Goal: Register for event/course

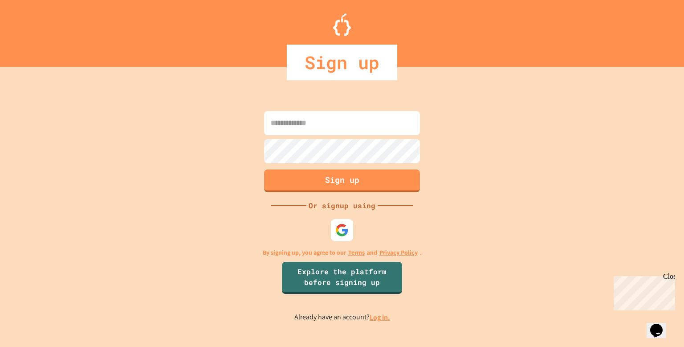
click at [399, 122] on input at bounding box center [342, 123] width 156 height 24
type input "**********"
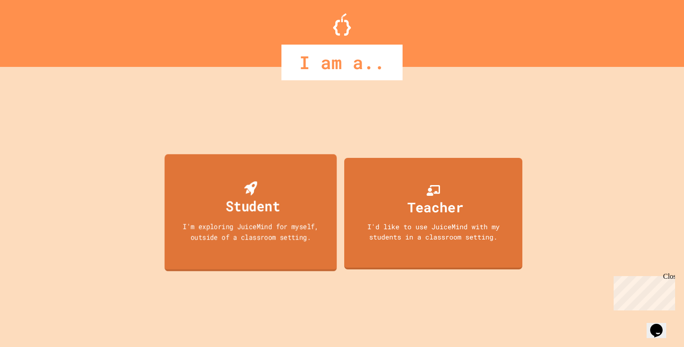
click at [293, 223] on div "I'm exploring JuiceMind for myself, outside of a classroom setting." at bounding box center [250, 231] width 155 height 21
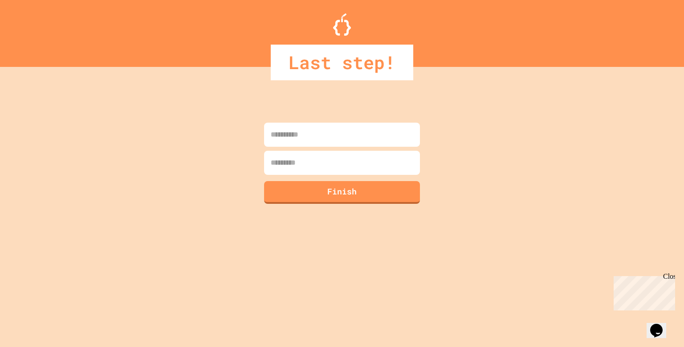
click at [315, 132] on input at bounding box center [342, 135] width 156 height 24
type input "*******"
click at [313, 164] on input at bounding box center [342, 163] width 156 height 24
type input "****"
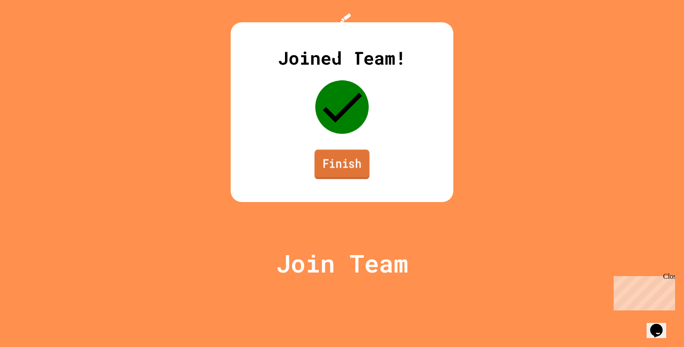
click at [364, 179] on link "Finish" at bounding box center [342, 163] width 55 height 29
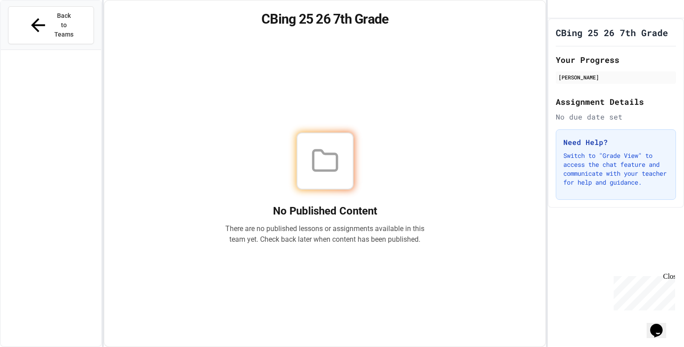
click at [413, 56] on div "No Published Content There are no published lessons or assignments available in…" at bounding box center [325, 188] width 420 height 294
click at [67, 23] on button "Back to Teams" at bounding box center [51, 25] width 86 height 38
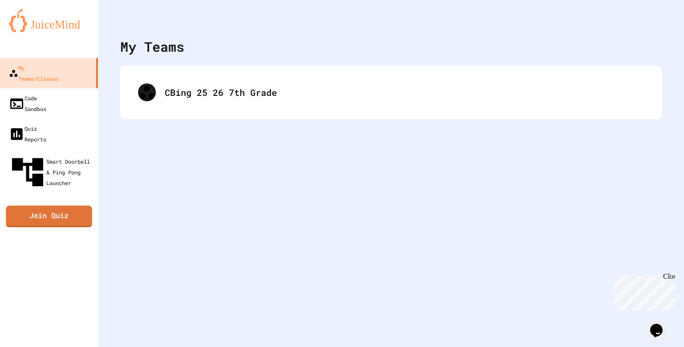
click at [70, 179] on div "My Teams/Classes Code Sandbox Quiz Reports Smart Doorbell & Ping Pong Launcher …" at bounding box center [49, 173] width 98 height 347
click at [67, 205] on link "Join Quiz" at bounding box center [49, 216] width 86 height 22
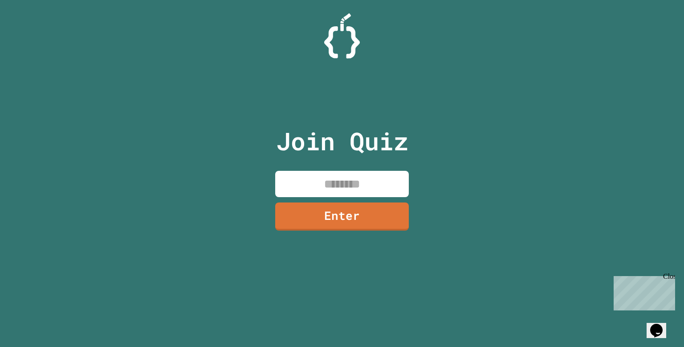
click at [322, 177] on input at bounding box center [342, 184] width 134 height 26
type input "********"
click at [343, 214] on link "Enter" at bounding box center [343, 214] width 130 height 29
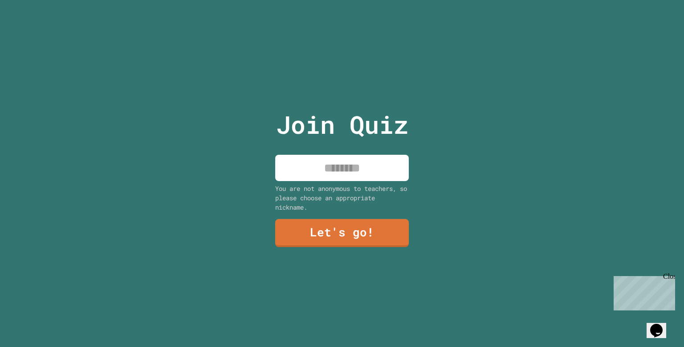
click at [355, 181] on div "Join Quiz You are not anonymous to teachers, so please choose an appropriate ni…" at bounding box center [342, 173] width 150 height 347
click at [356, 176] on input at bounding box center [342, 168] width 134 height 26
type input "*******"
click at [371, 227] on link "Let's go!" at bounding box center [342, 231] width 130 height 29
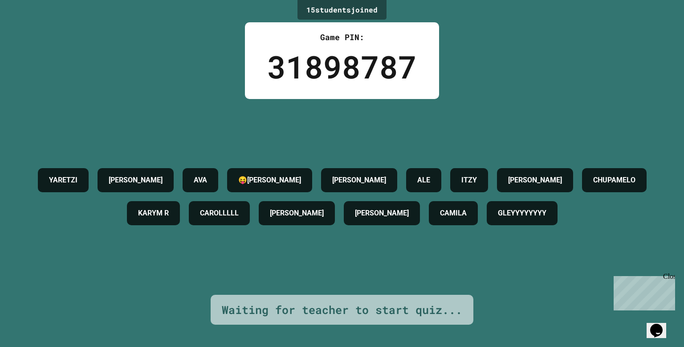
click at [582, 192] on div "CHUPAMELO" at bounding box center [614, 180] width 65 height 24
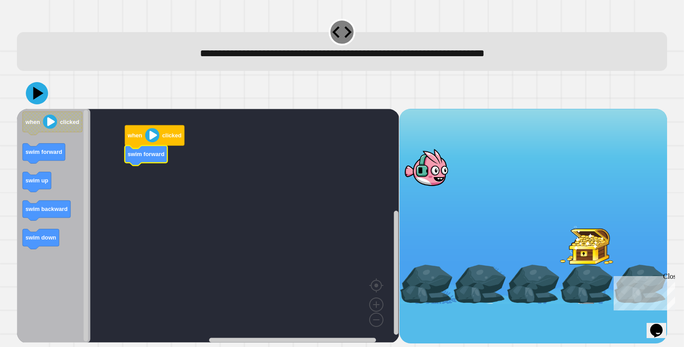
click at [152, 136] on image "Blockly Workspace" at bounding box center [152, 135] width 14 height 14
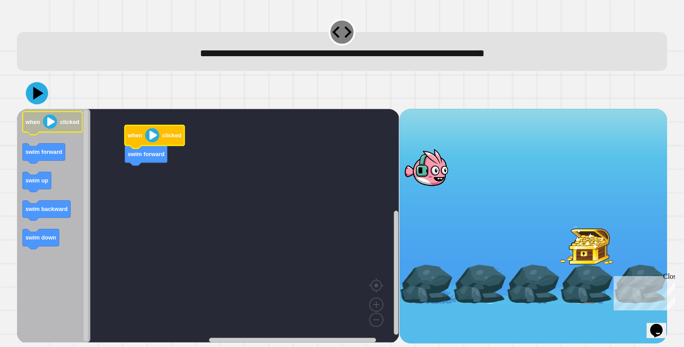
click at [52, 123] on image "Blockly Workspace" at bounding box center [50, 121] width 14 height 14
click at [41, 96] on icon at bounding box center [37, 93] width 27 height 27
click at [151, 134] on image "Blockly Workspace" at bounding box center [152, 135] width 14 height 14
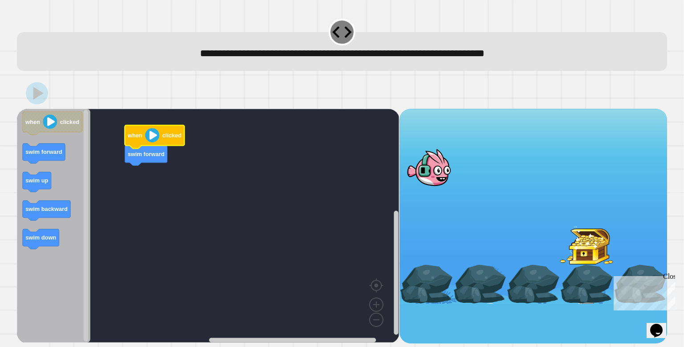
click at [151, 134] on image "Blockly Workspace" at bounding box center [152, 135] width 14 height 14
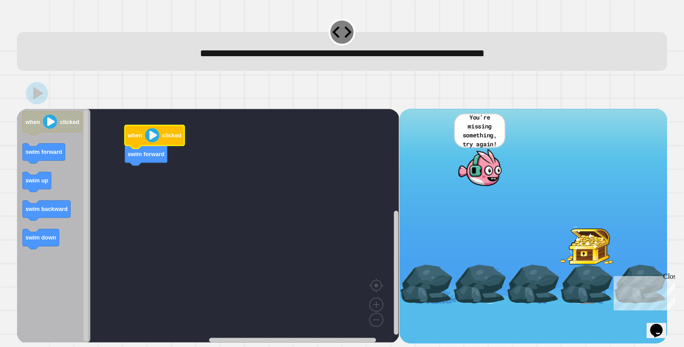
click at [151, 134] on image "Blockly Workspace" at bounding box center [152, 135] width 14 height 14
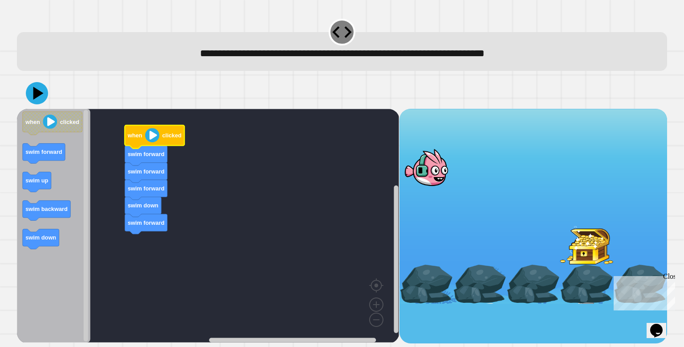
click at [168, 137] on text "clicked" at bounding box center [172, 135] width 19 height 7
click at [36, 97] on icon at bounding box center [39, 93] width 12 height 16
click at [155, 136] on image "Blockly Workspace" at bounding box center [152, 135] width 14 height 14
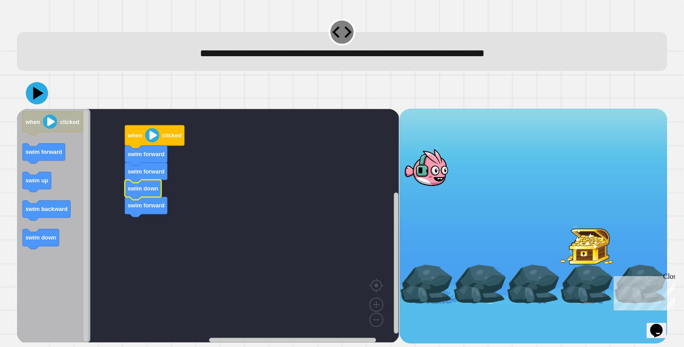
click at [153, 127] on icon "Blockly Workspace" at bounding box center [155, 136] width 60 height 23
click at [140, 141] on icon "Blockly Workspace" at bounding box center [155, 136] width 60 height 23
click at [154, 142] on image "Blockly Workspace" at bounding box center [152, 135] width 14 height 14
click at [39, 97] on icon at bounding box center [37, 93] width 27 height 27
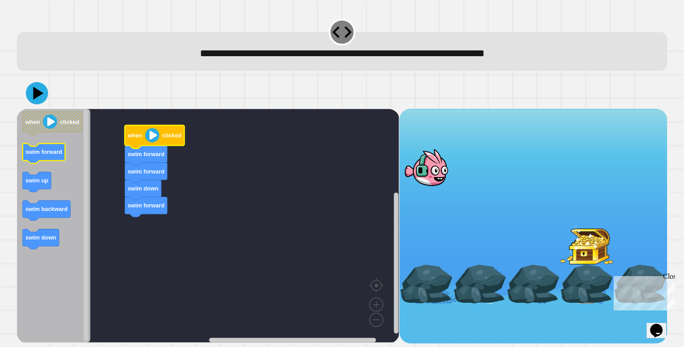
click at [64, 155] on icon "when clicked swim forward swim up swim backward swim down" at bounding box center [54, 225] width 74 height 233
click at [148, 141] on image "Blockly Workspace" at bounding box center [152, 135] width 14 height 14
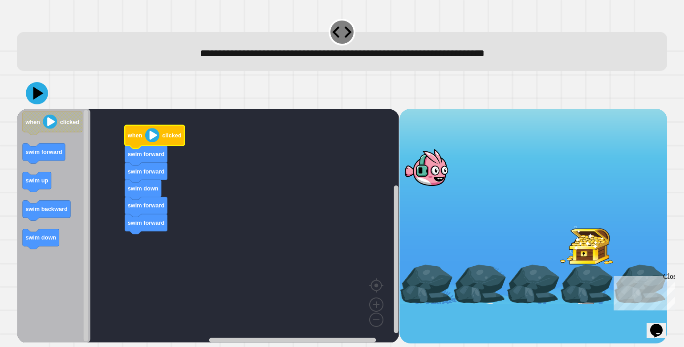
click at [148, 141] on image "Blockly Workspace" at bounding box center [152, 135] width 14 height 14
click at [40, 90] on icon at bounding box center [37, 92] width 25 height 25
click at [142, 139] on icon "Blockly Workspace" at bounding box center [155, 136] width 60 height 23
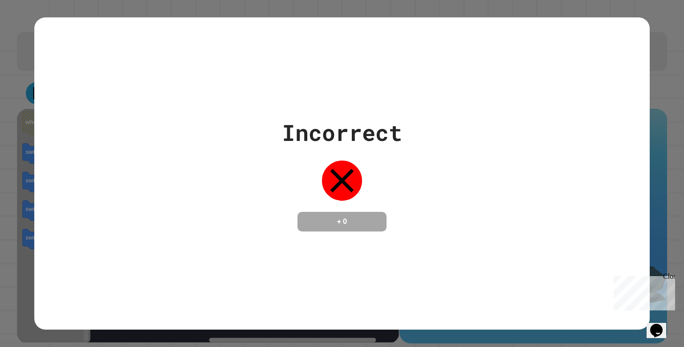
click at [344, 172] on icon at bounding box center [342, 180] width 40 height 40
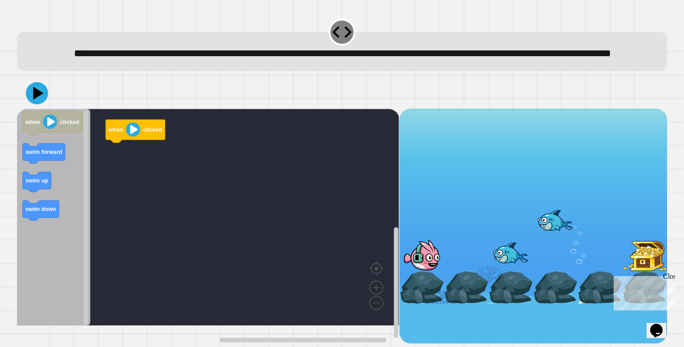
click at [521, 293] on div at bounding box center [511, 287] width 45 height 33
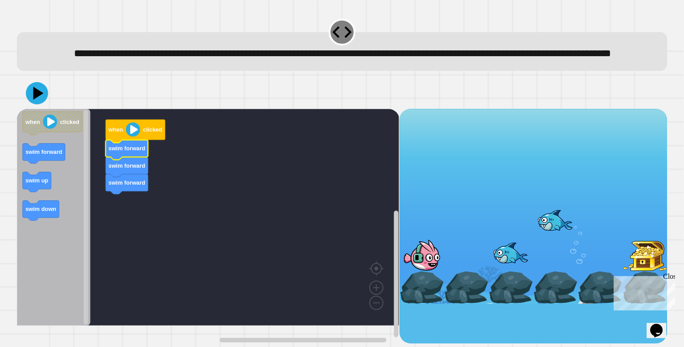
click at [129, 136] on image "Blockly Workspace" at bounding box center [133, 129] width 14 height 14
click at [39, 101] on icon at bounding box center [39, 93] width 12 height 16
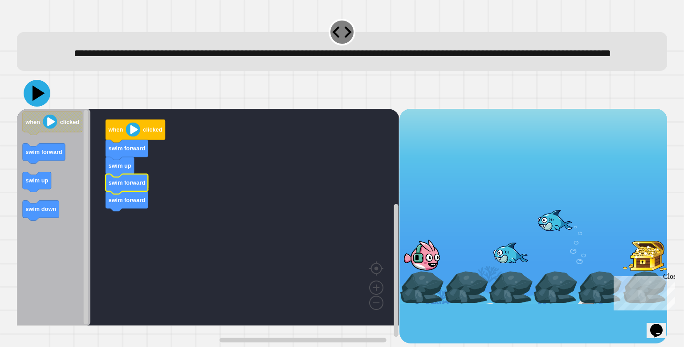
click at [41, 105] on icon at bounding box center [37, 93] width 27 height 27
